Goal: Transaction & Acquisition: Purchase product/service

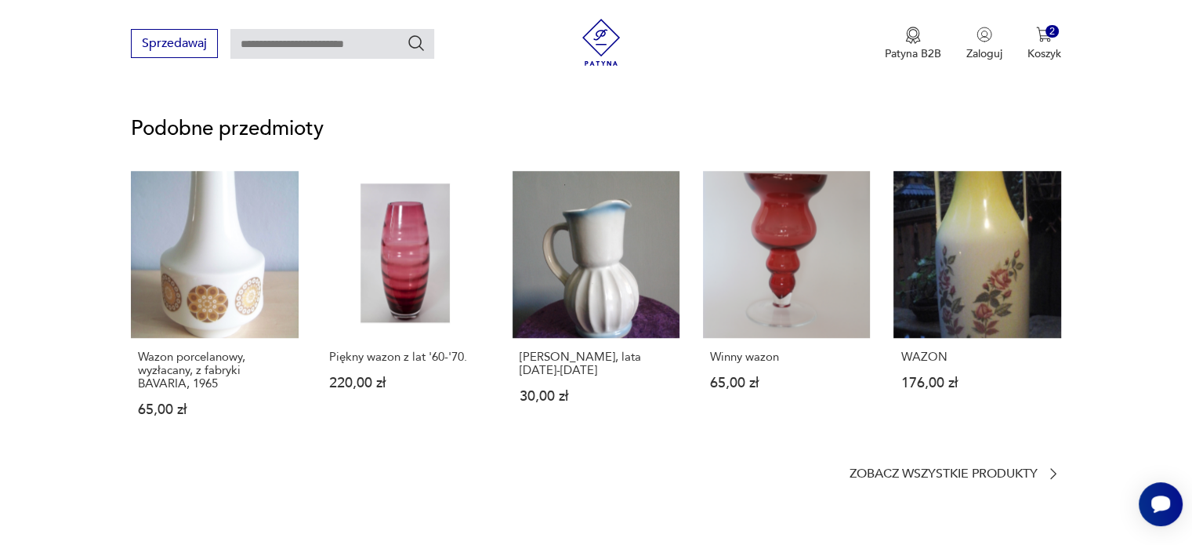
scroll to position [1055, 0]
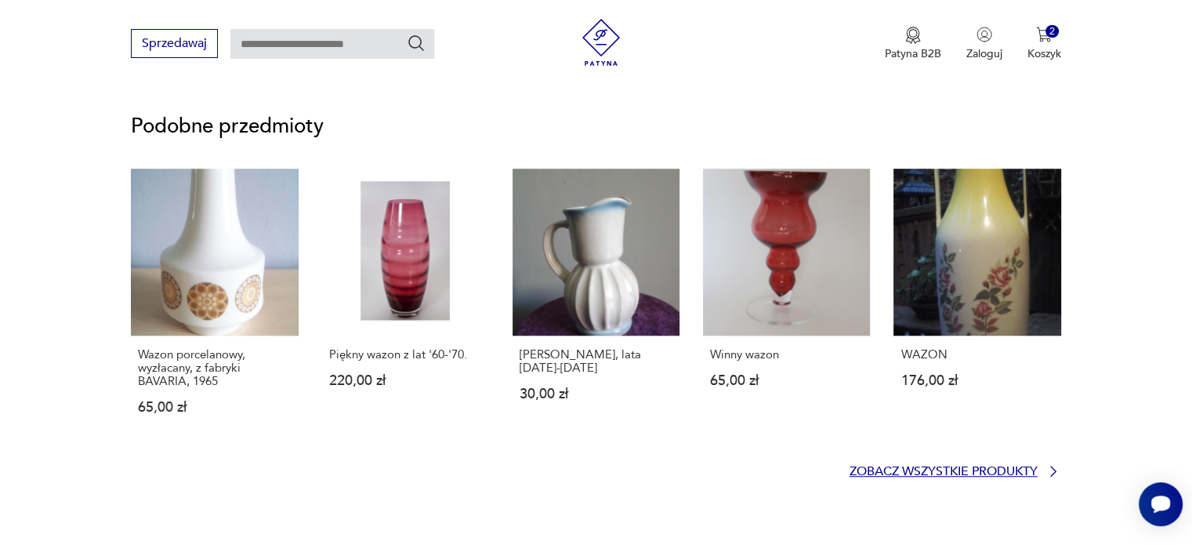
click at [1006, 472] on p "Zobacz wszystkie produkty" at bounding box center [944, 471] width 188 height 10
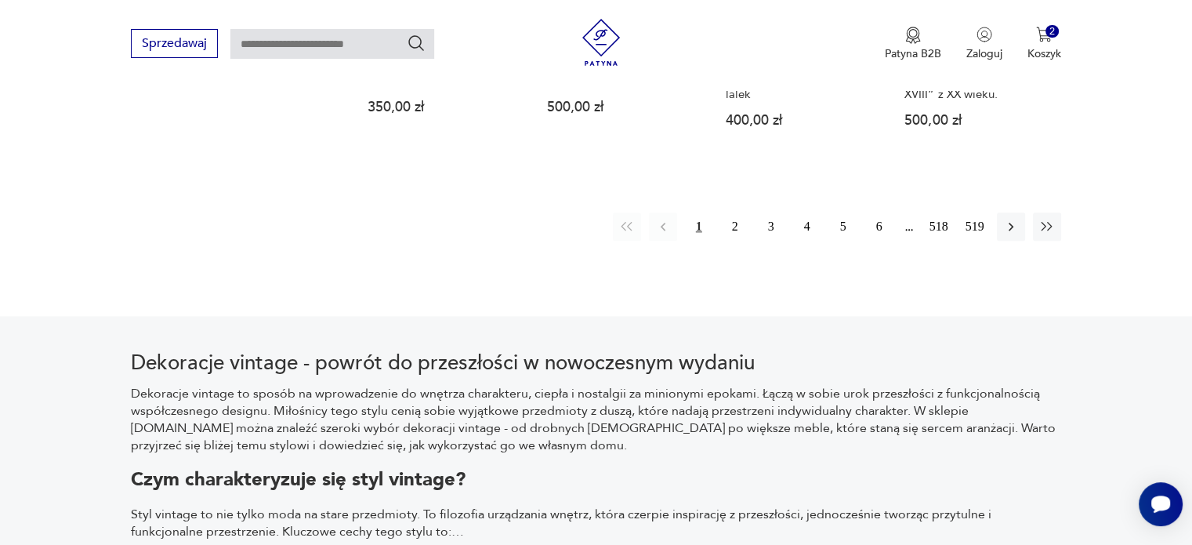
scroll to position [1647, 0]
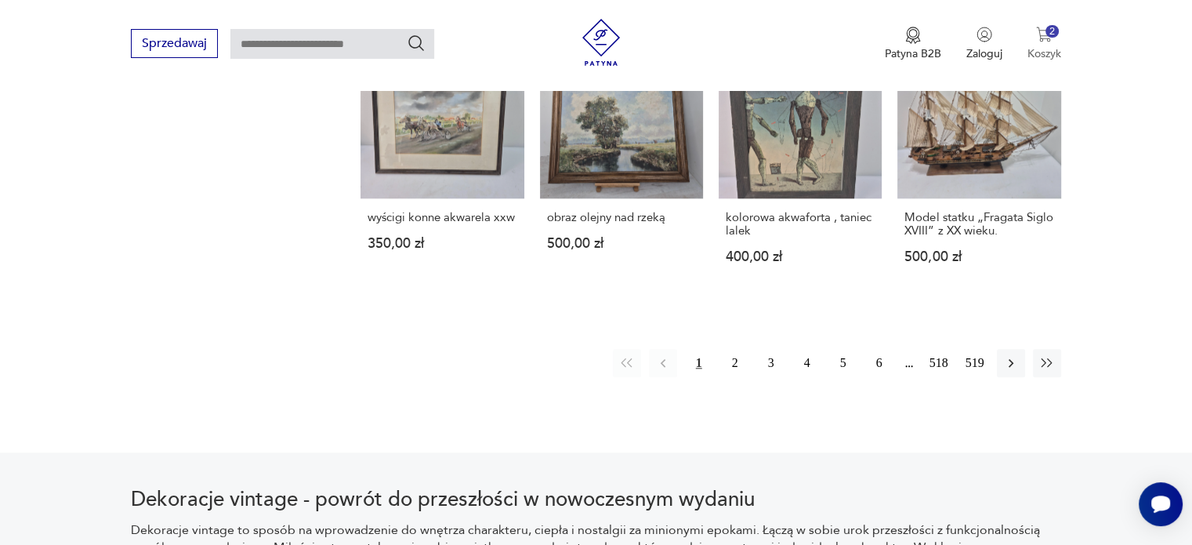
click at [1055, 30] on div "2" at bounding box center [1051, 31] width 13 height 13
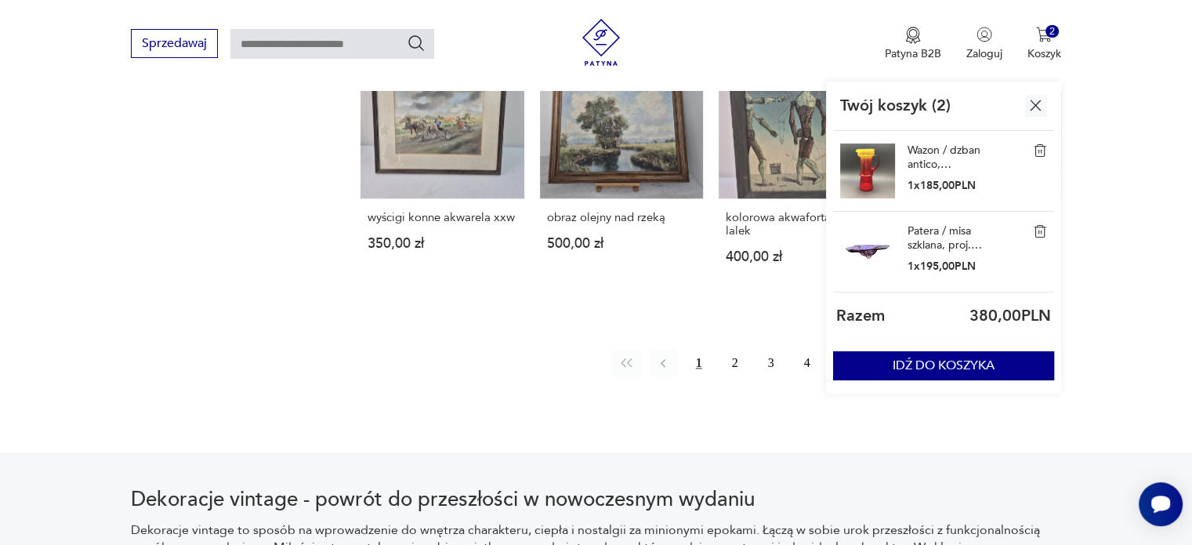
click at [1042, 228] on img at bounding box center [1040, 231] width 14 height 14
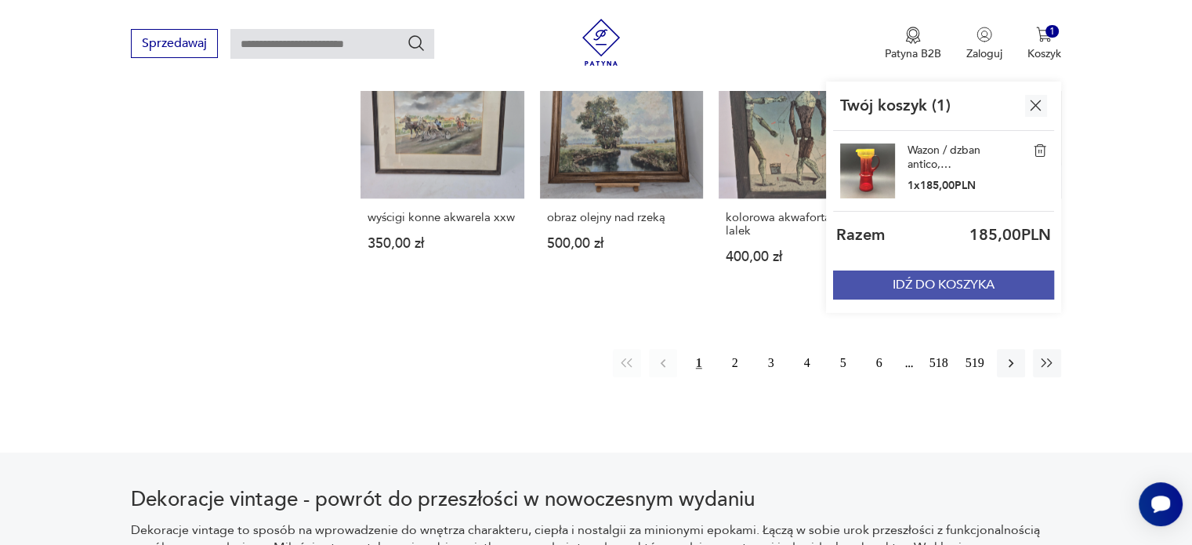
click at [970, 286] on button "IDŹ DO KOSZYKA" at bounding box center [943, 284] width 221 height 29
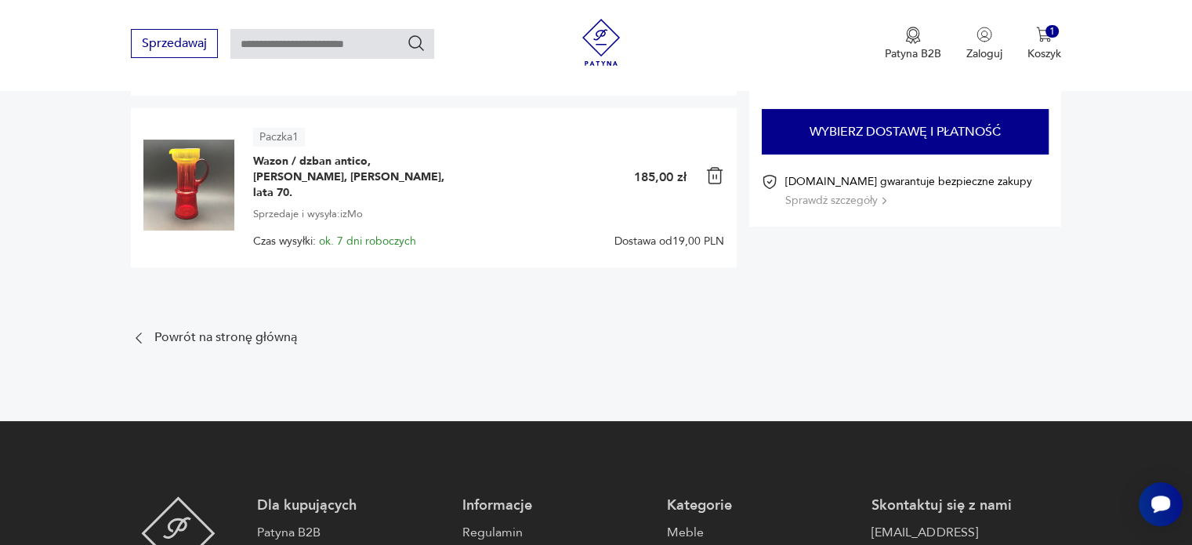
scroll to position [188, 0]
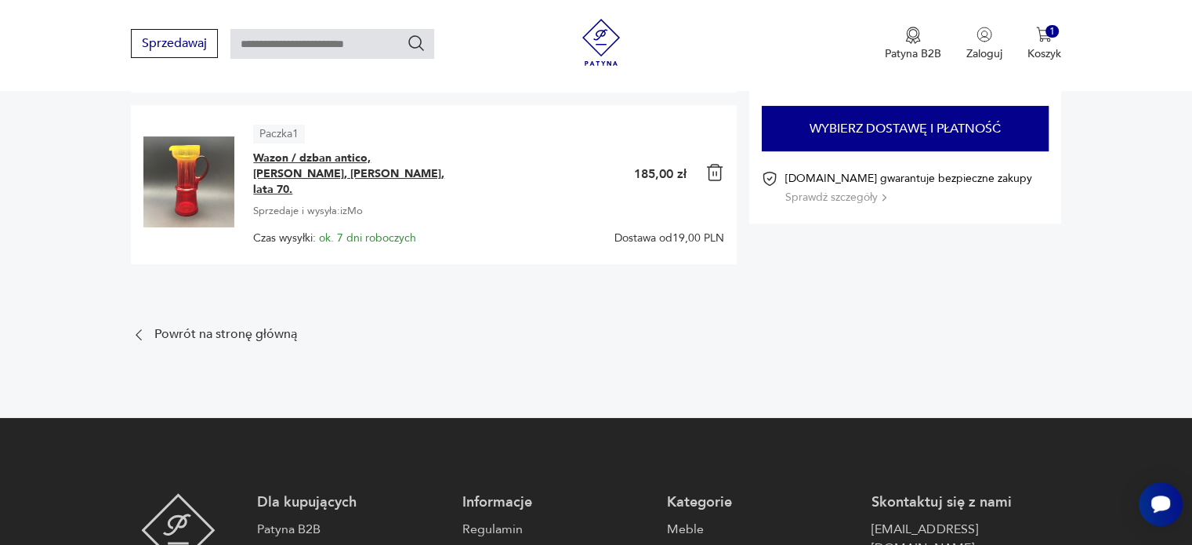
click at [342, 163] on span "Wazon / dzban antico, [PERSON_NAME], [PERSON_NAME], lata 70." at bounding box center [351, 173] width 196 height 47
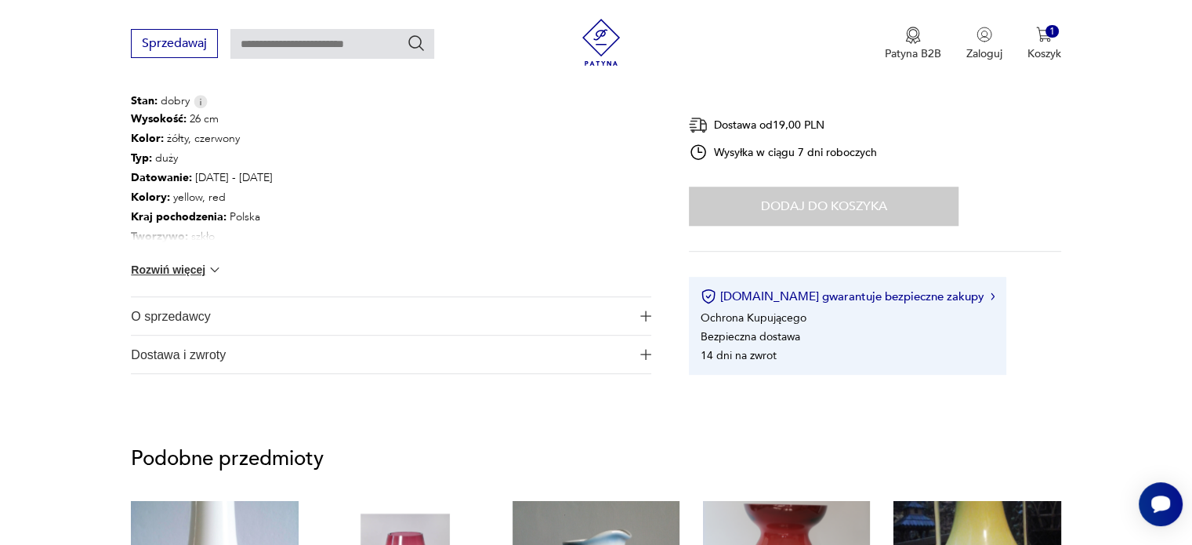
scroll to position [909, 0]
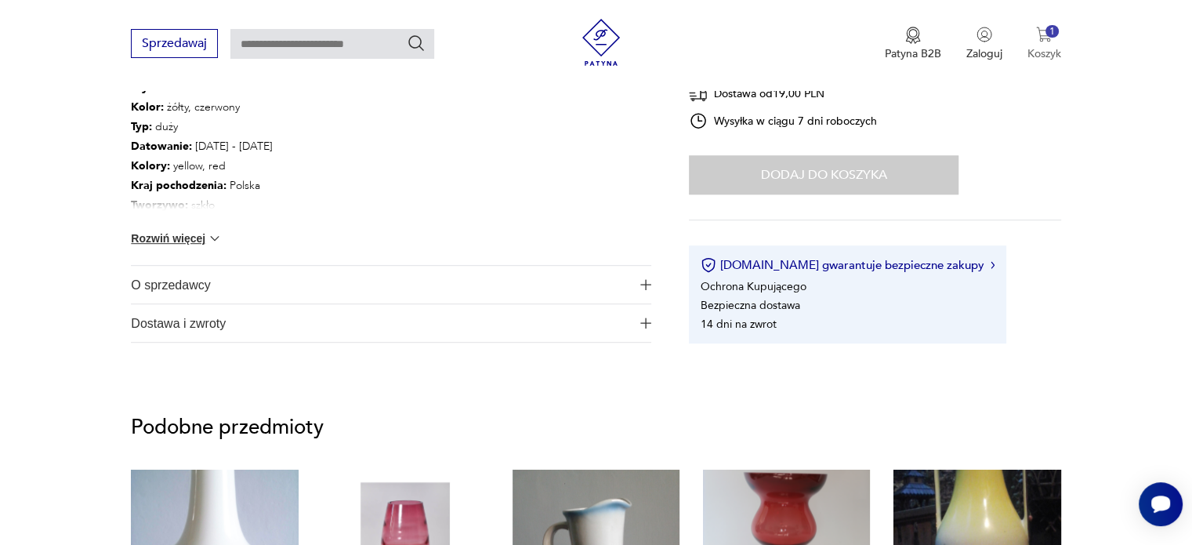
click at [1044, 37] on img "button" at bounding box center [1044, 35] width 16 height 16
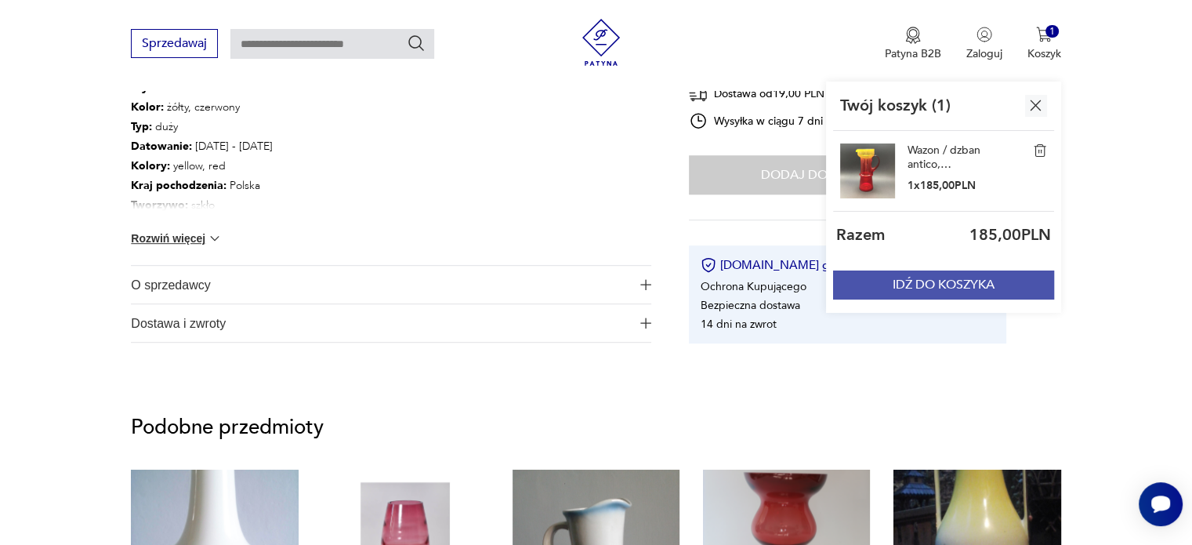
click at [956, 285] on button "IDŹ DO KOSZYKA" at bounding box center [943, 284] width 221 height 29
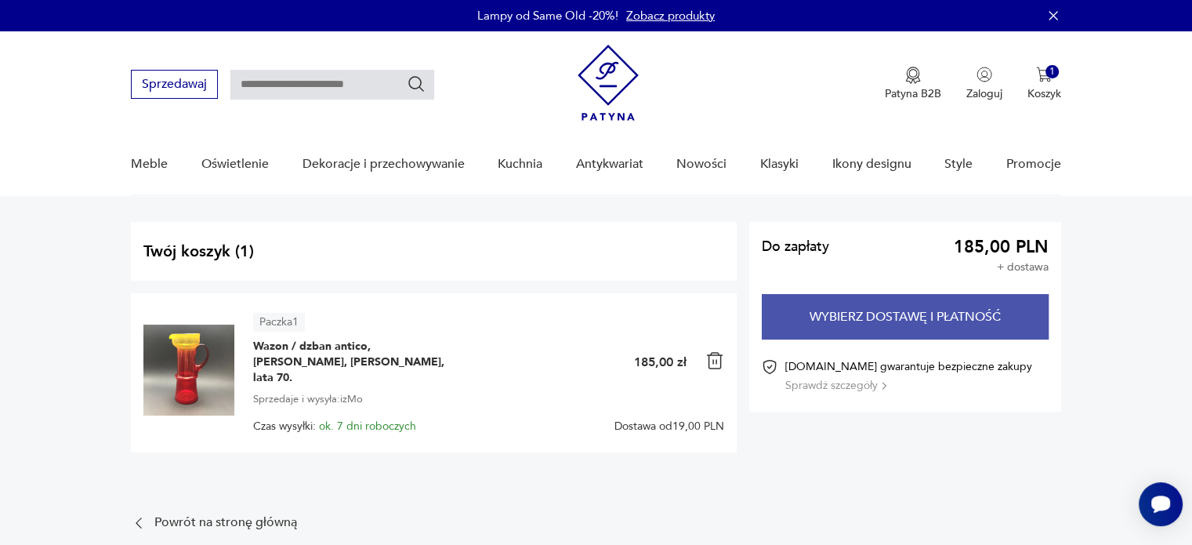
click at [908, 319] on button "Wybierz dostawę i płatność" at bounding box center [905, 316] width 287 height 45
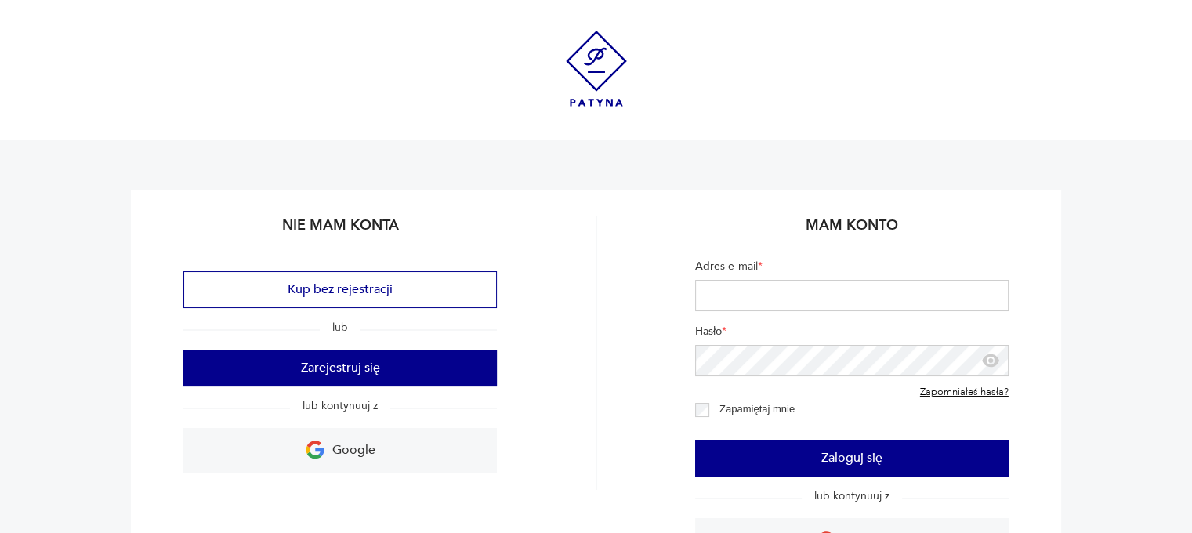
click at [787, 285] on input "Adres e-mail *" at bounding box center [851, 295] width 313 height 31
type input "**********"
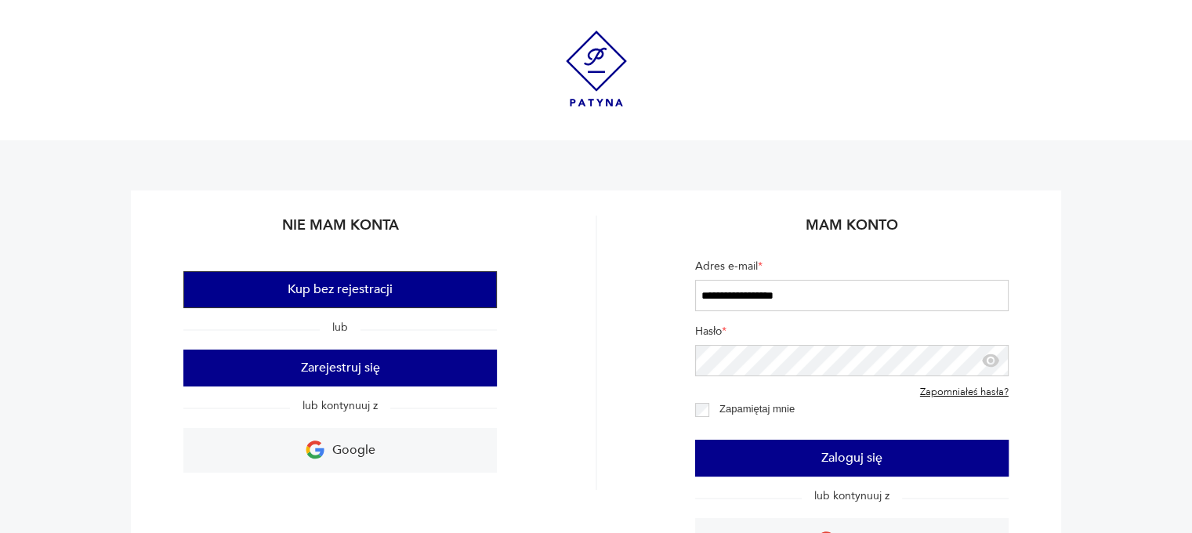
click at [406, 288] on button "Kup bez rejestracji" at bounding box center [339, 289] width 313 height 37
